Goal: Task Accomplishment & Management: Manage account settings

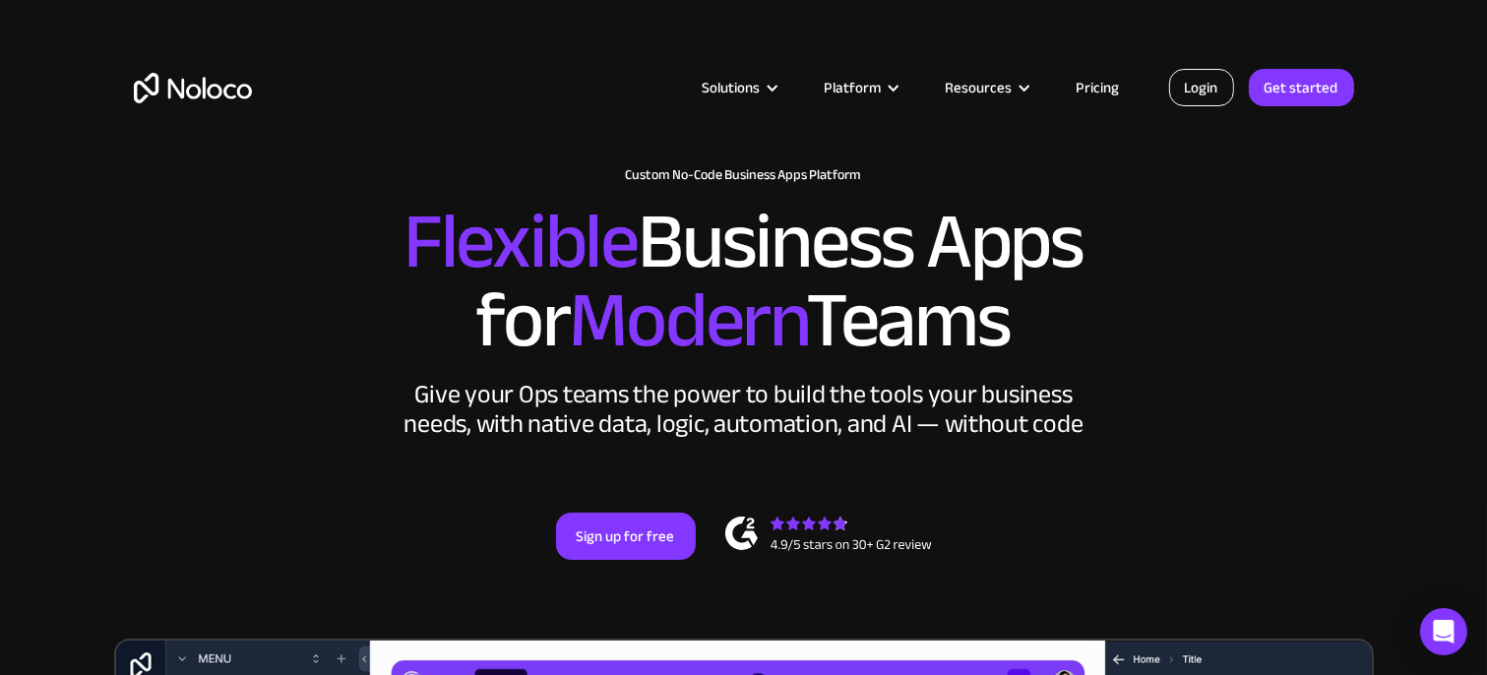
click at [1205, 90] on link "Login" at bounding box center [1201, 87] width 65 height 37
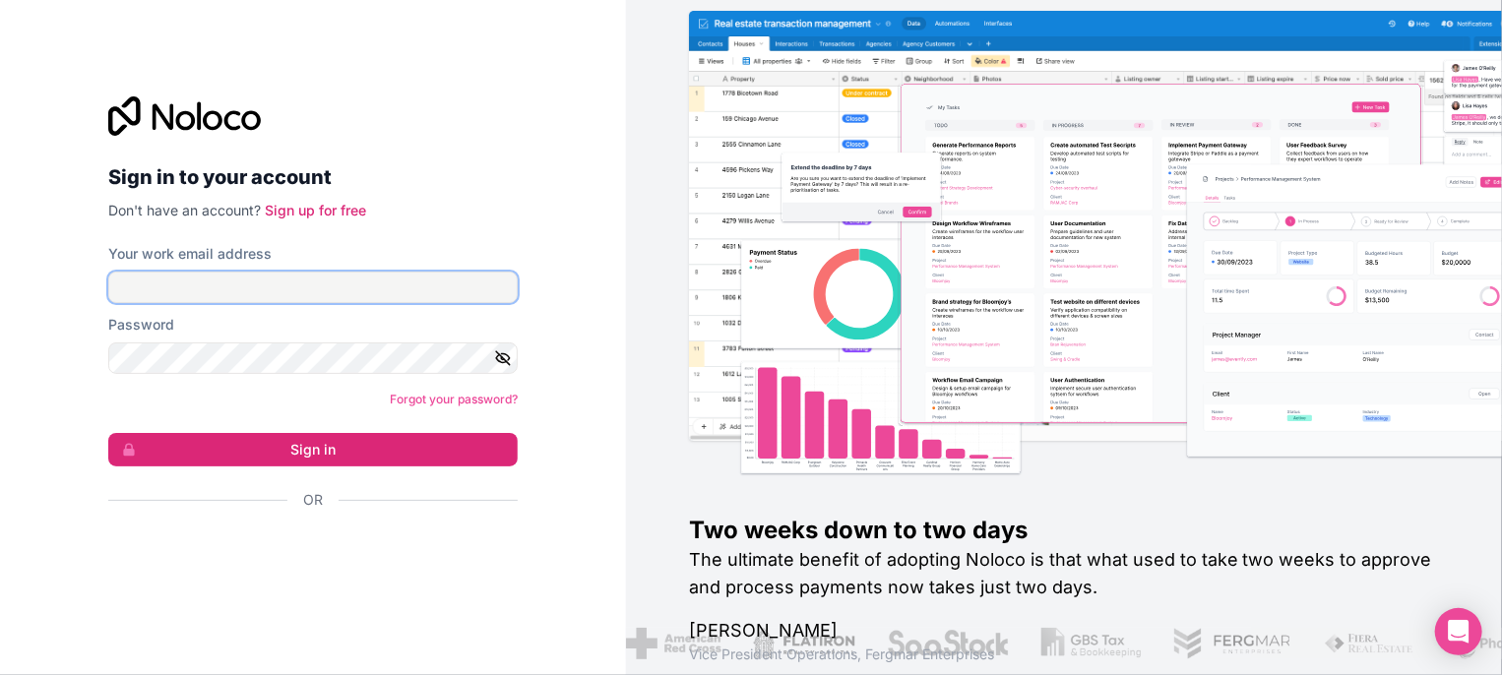
click at [370, 297] on input "Your work email address" at bounding box center [312, 287] width 409 height 31
type input "[EMAIL_ADDRESS][DOMAIN_NAME]"
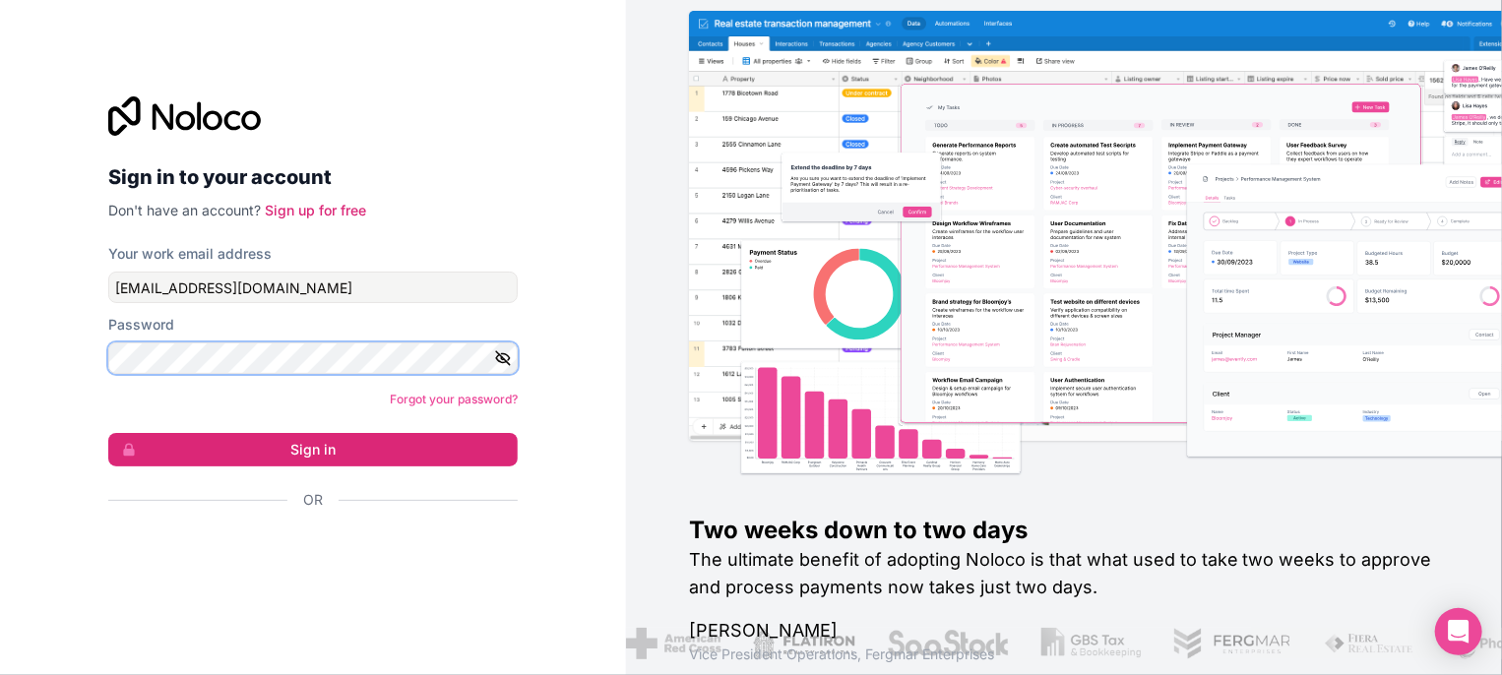
click at [108, 433] on button "Sign in" at bounding box center [312, 449] width 409 height 33
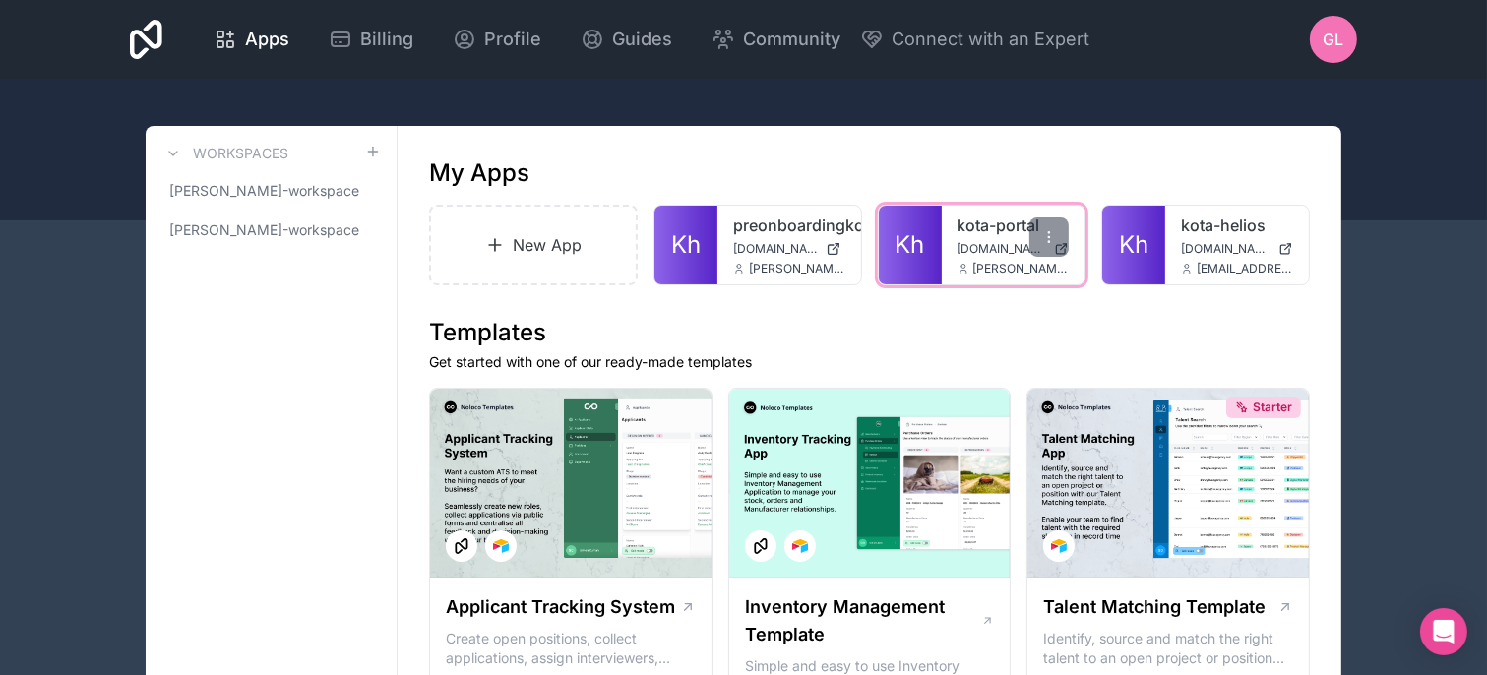
click at [963, 259] on div "kota-portal [DOMAIN_NAME] [EMAIL_ADDRESS][DOMAIN_NAME]" at bounding box center [1014, 245] width 144 height 79
click at [944, 253] on div "kota-portal hub.kota.io trevor@kota.io" at bounding box center [1014, 245] width 144 height 79
click at [918, 250] on span "Kh" at bounding box center [911, 244] width 30 height 31
